Goal: Transaction & Acquisition: Purchase product/service

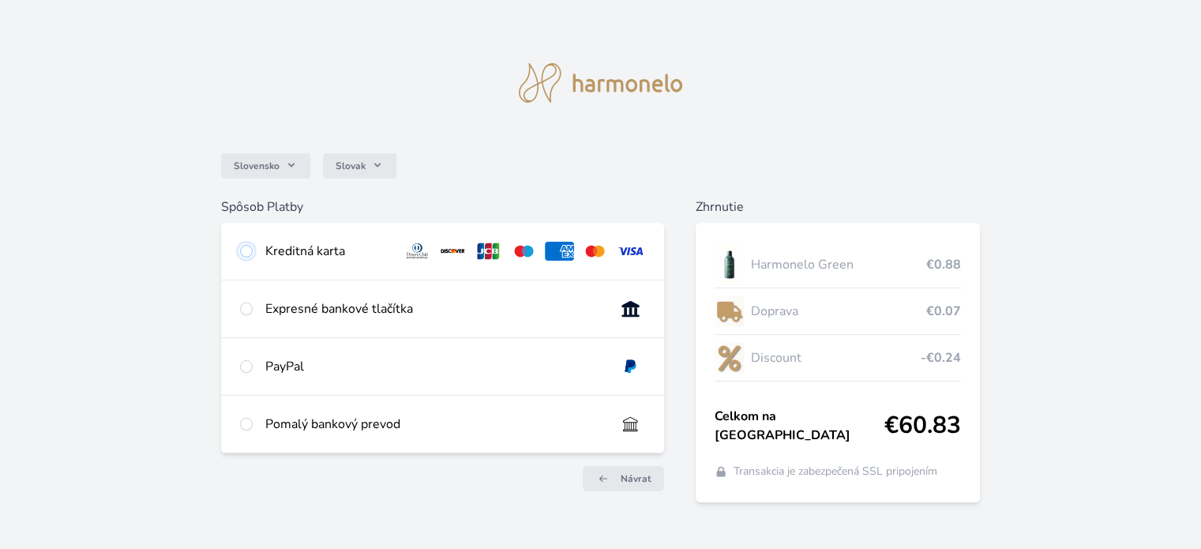
click at [246, 252] on input "radio" at bounding box center [246, 251] width 13 height 13
radio input "true"
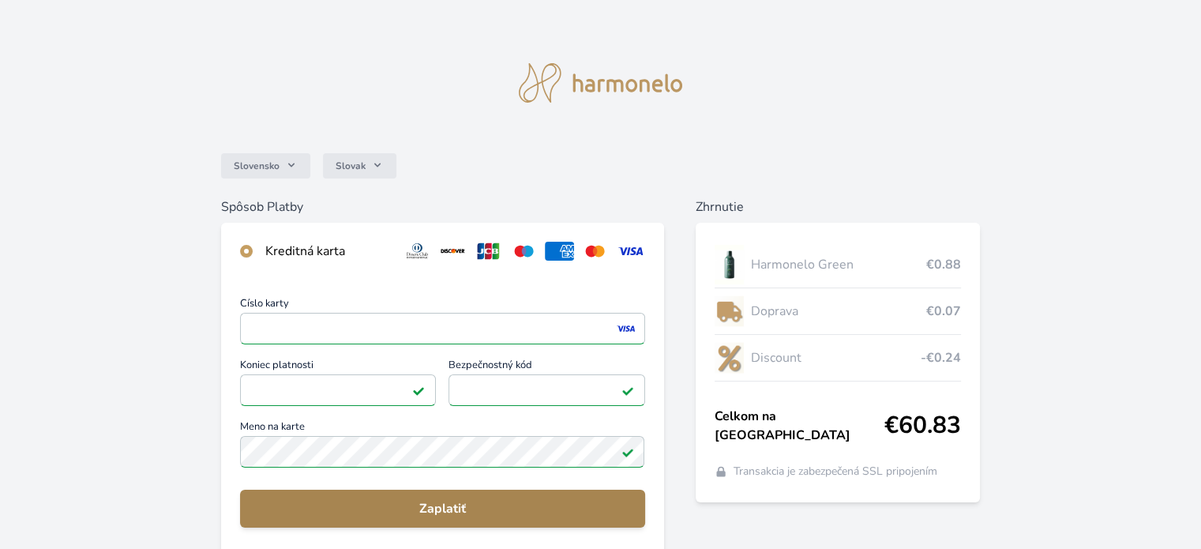
click at [455, 499] on span "Zaplatiť" at bounding box center [442, 508] width 379 height 19
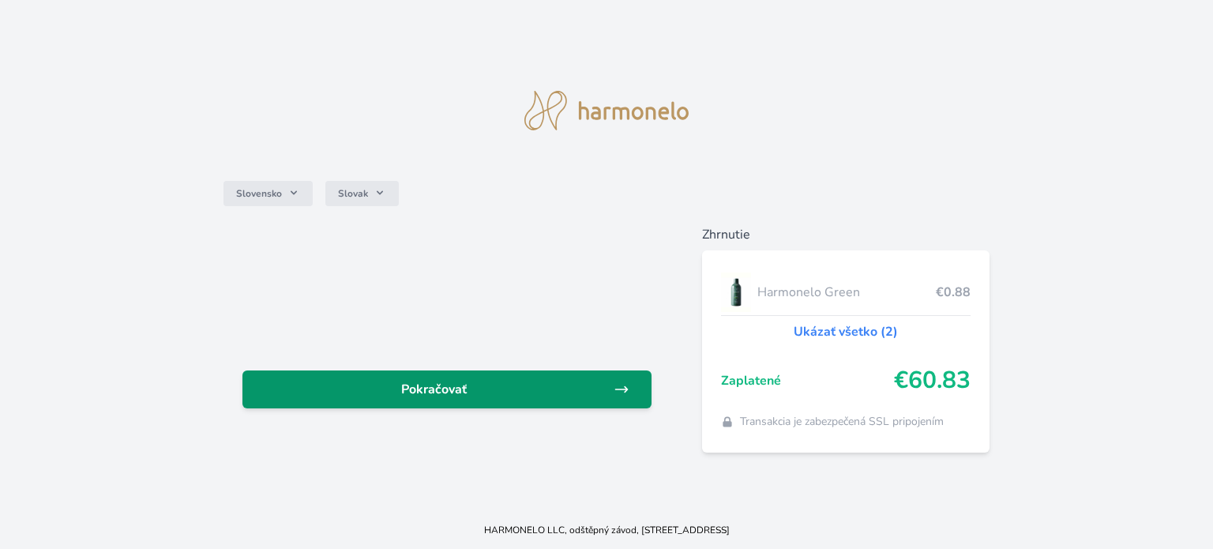
click at [469, 395] on span "Pokračovať" at bounding box center [434, 389] width 359 height 19
